Goal: Information Seeking & Learning: Learn about a topic

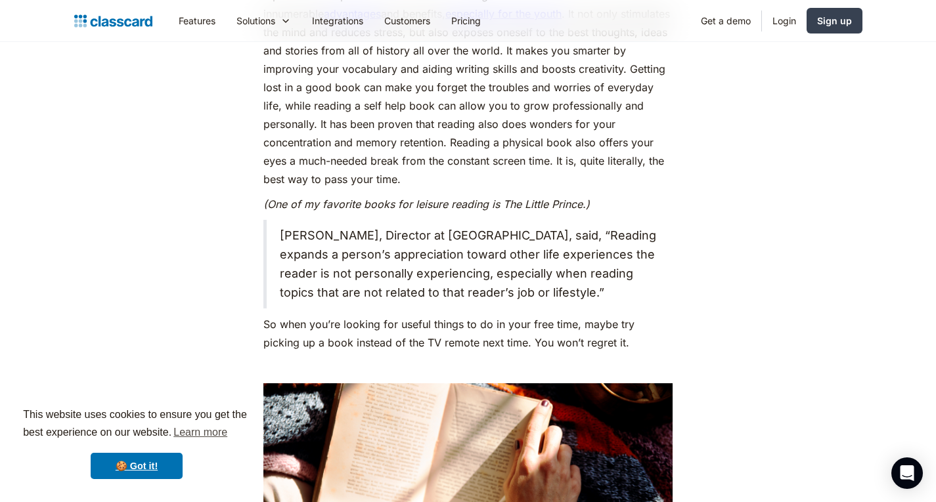
scroll to position [1248, 0]
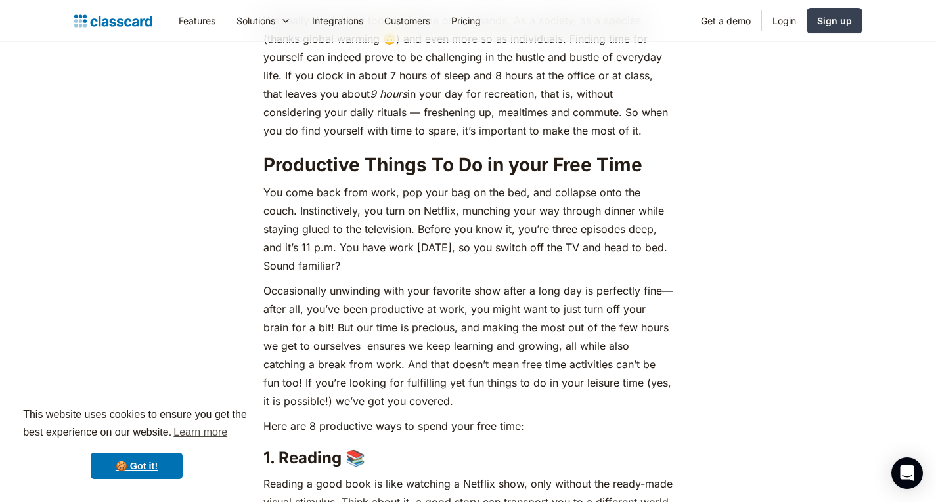
scroll to position [591, 0]
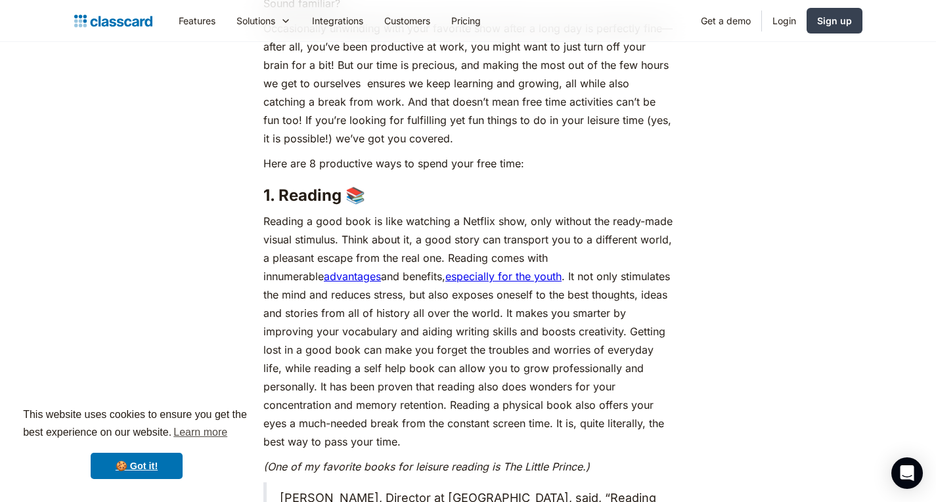
scroll to position [985, 0]
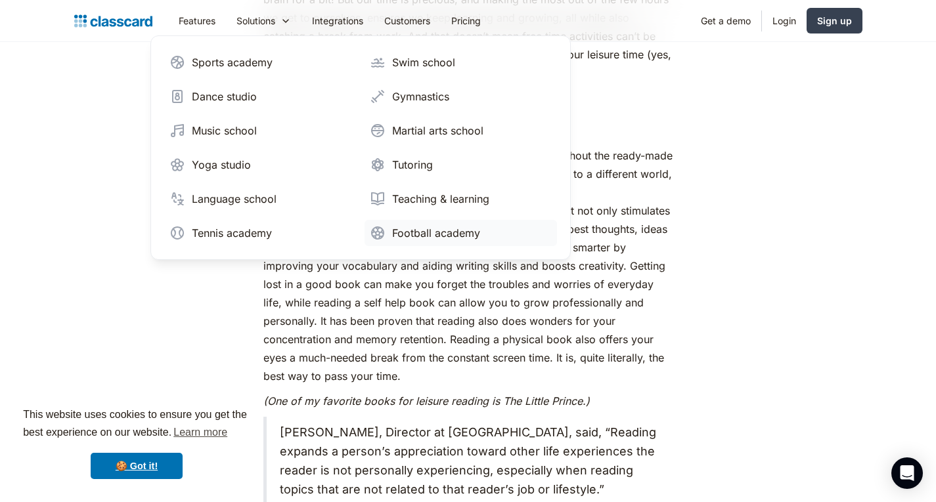
scroll to position [1248, 0]
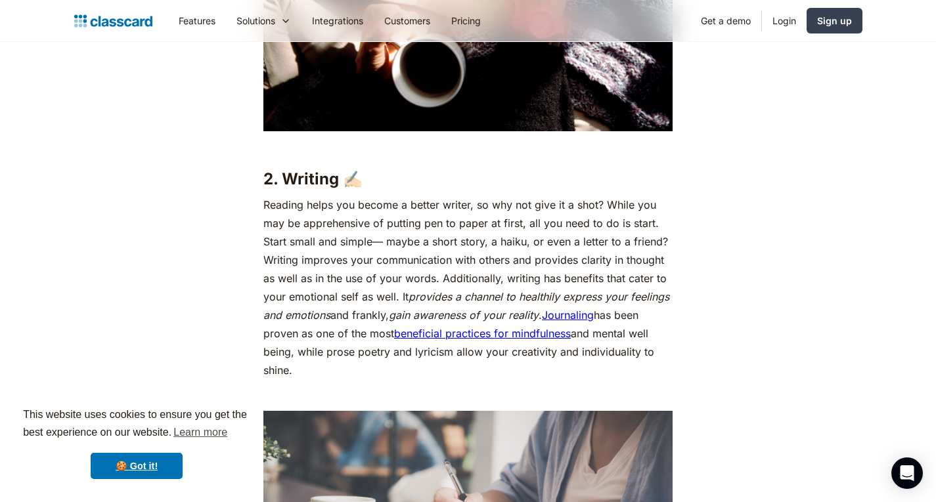
scroll to position [1773, 0]
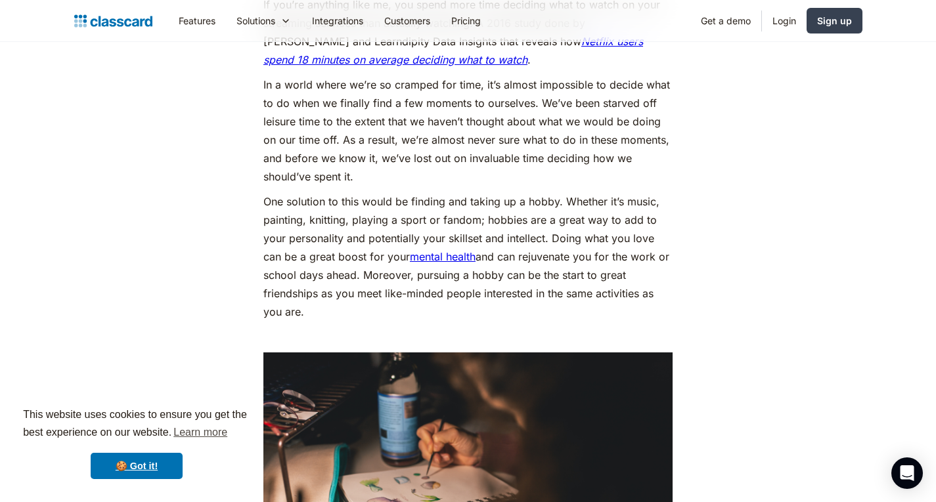
scroll to position [2824, 0]
